Goal: Task Accomplishment & Management: Use online tool/utility

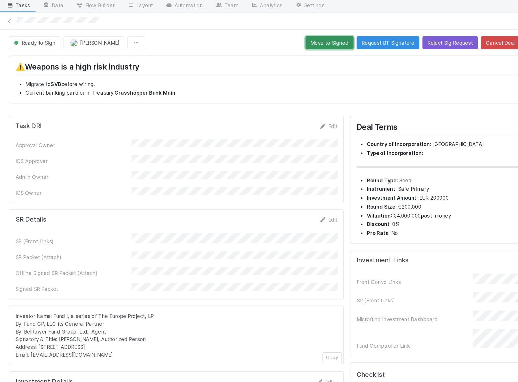
click at [241, 71] on button "Move to Signed" at bounding box center [246, 69] width 36 height 10
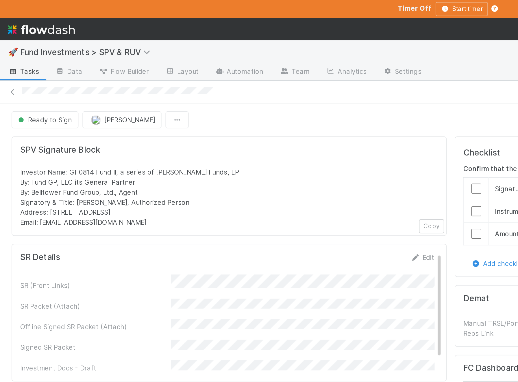
scroll to position [0, 1]
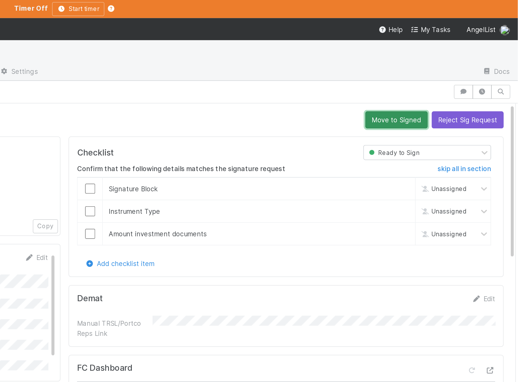
click at [436, 69] on button "Move to Signed" at bounding box center [448, 69] width 36 height 10
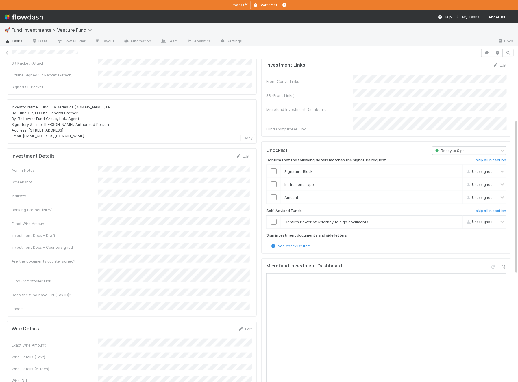
scroll to position [121, 0]
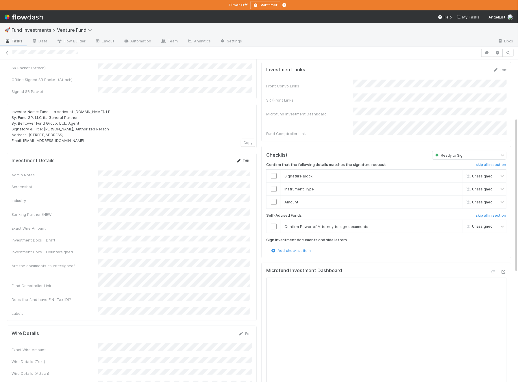
click at [244, 159] on link "Edit" at bounding box center [243, 161] width 14 height 5
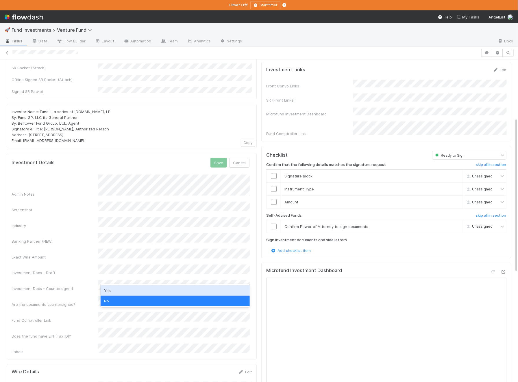
click at [124, 288] on div "Yes" at bounding box center [175, 291] width 149 height 10
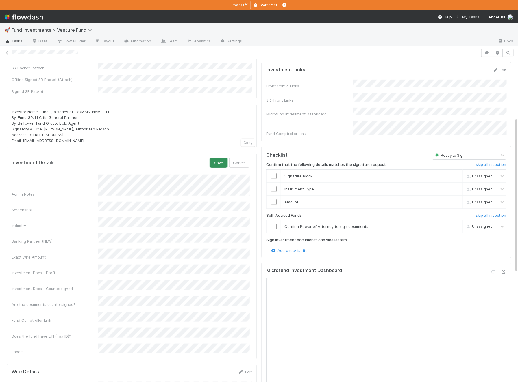
click at [218, 158] on button "Save" at bounding box center [218, 163] width 16 height 10
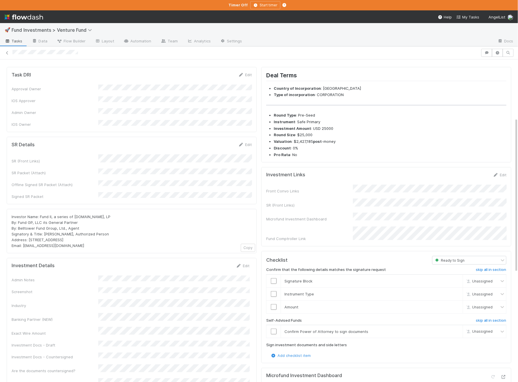
scroll to position [0, 0]
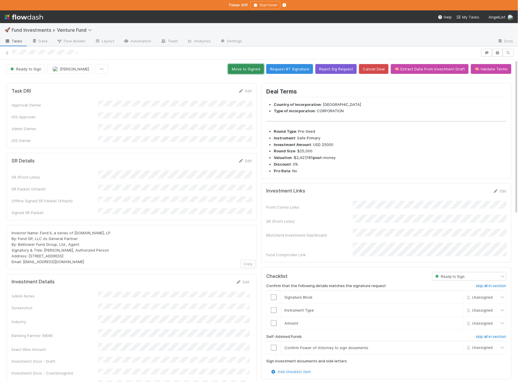
click at [263, 68] on button "Move to Signed" at bounding box center [246, 69] width 36 height 10
click at [255, 68] on button "Move to Signed" at bounding box center [246, 69] width 36 height 10
